Goal: Use online tool/utility: Utilize a website feature to perform a specific function

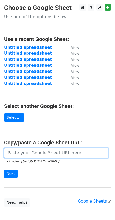
click at [32, 156] on input "url" at bounding box center [56, 153] width 104 height 10
paste input "[URL][DOMAIN_NAME]"
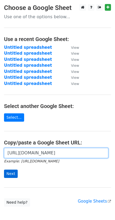
type input "[URL][DOMAIN_NAME]"
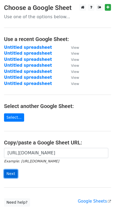
scroll to position [0, 0]
click at [10, 173] on input "Next" at bounding box center [11, 173] width 14 height 8
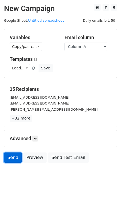
click at [16, 155] on link "Send" at bounding box center [13, 157] width 18 height 10
